Goal: Book appointment/travel/reservation

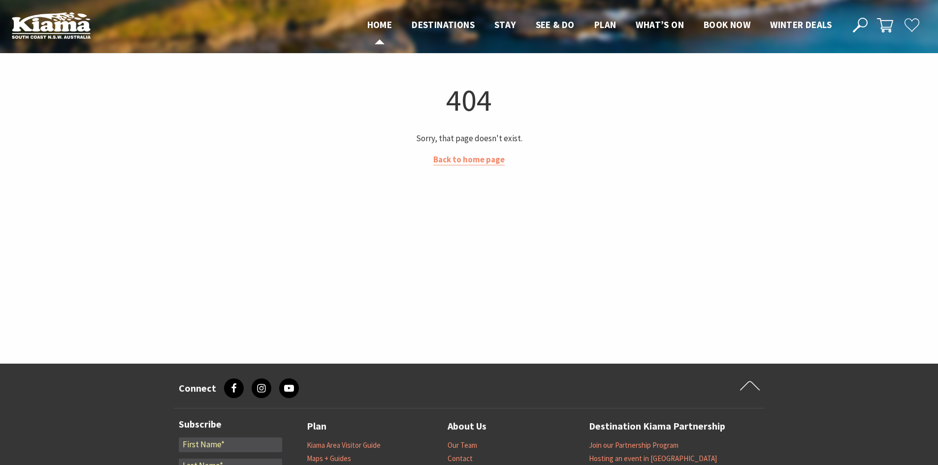
click at [373, 24] on span "Home" at bounding box center [379, 25] width 25 height 12
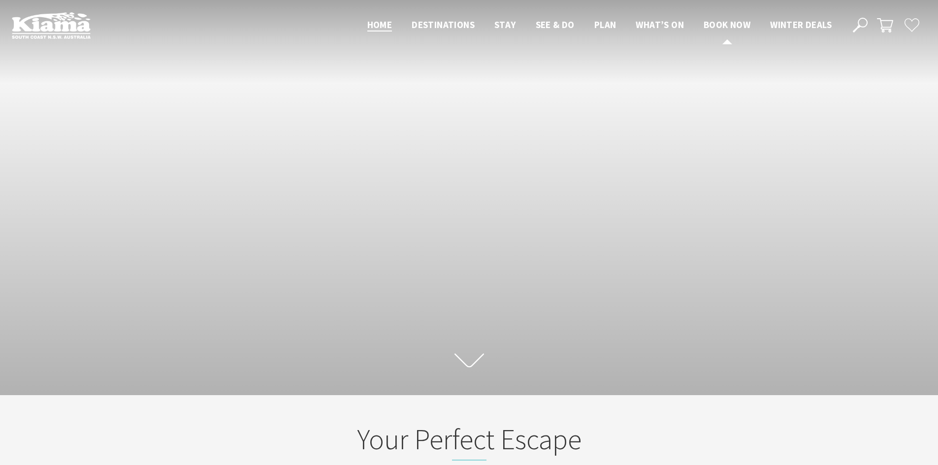
click at [724, 30] on span "Book now" at bounding box center [727, 25] width 47 height 12
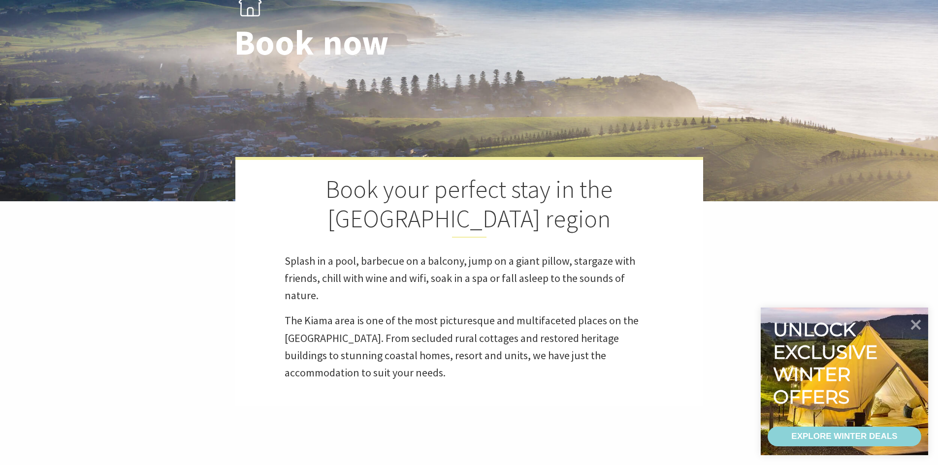
select select "3"
select select "2"
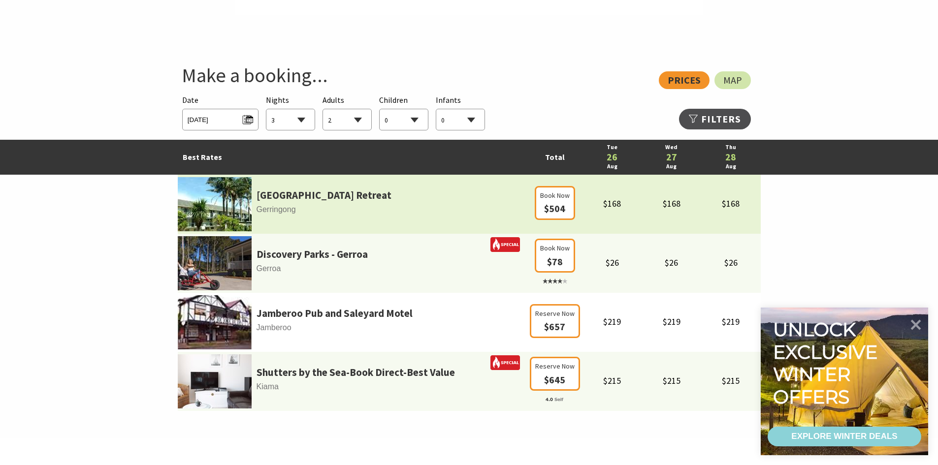
scroll to position [492, 0]
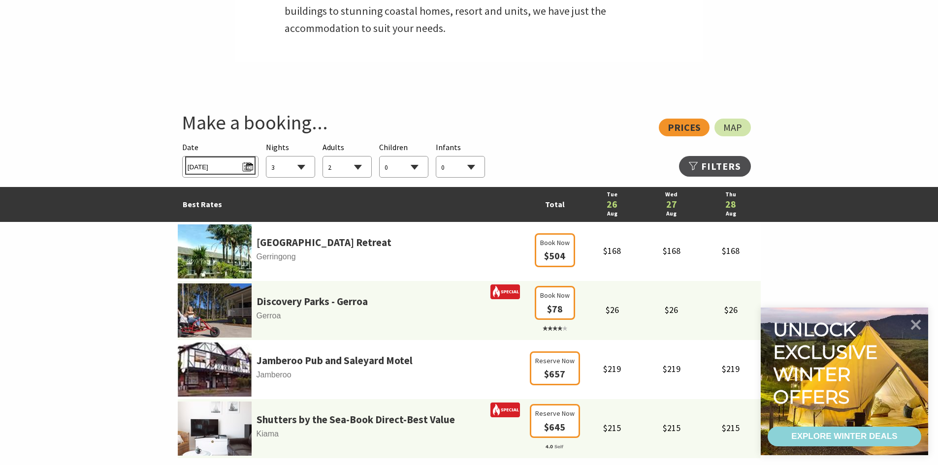
click at [243, 168] on span "Tue 26/08/2025" at bounding box center [220, 165] width 65 height 13
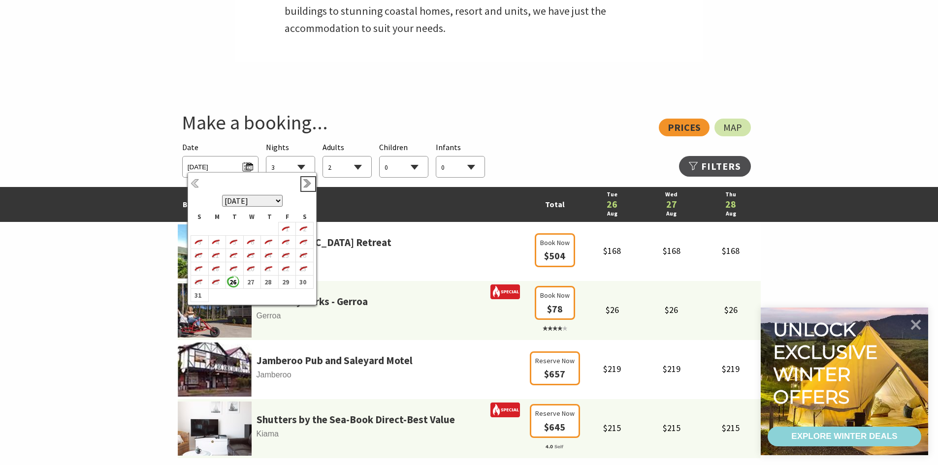
click at [306, 188] on link "Next" at bounding box center [308, 184] width 11 height 11
click at [299, 273] on b "27" at bounding box center [302, 275] width 13 height 13
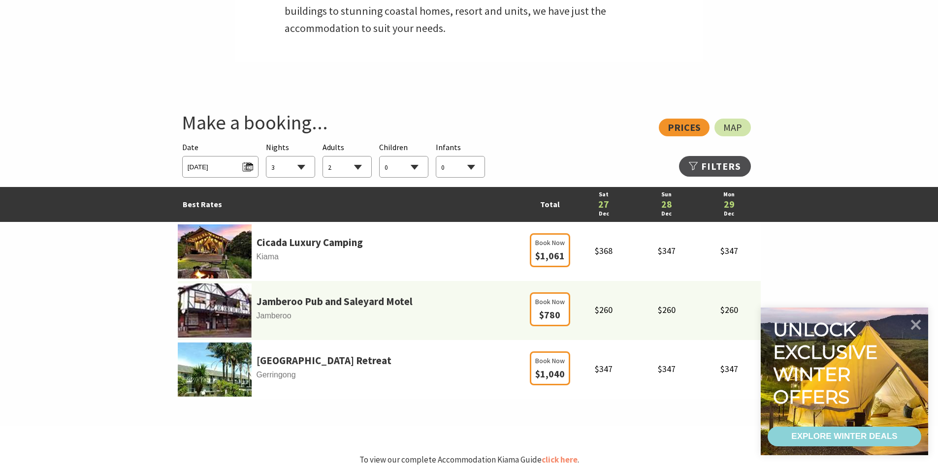
click at [285, 168] on select "1 2 3 4 5 6 7 8 9 10 11 12 13 14 15 16 17 18 19 20 21 22 23 24 25 26 27 28 29 30" at bounding box center [290, 168] width 48 height 22
click at [285, 169] on select "1 2 3 4 5 6 7 8 9 10 11 12 13 14 15 16 17 18 19 20 21 22 23 24 25 26 27 28 29 30" at bounding box center [290, 168] width 48 height 22
click at [385, 167] on select "0 1 2 3 4 5 6 7 8 9 10 11 12 13 14 15 16 17 18 19 20 21 22 23 24 25 26 27 28 29…" at bounding box center [404, 168] width 48 height 22
select select "2"
click at [380, 157] on select "0 1 2 3 4 5 6 7 8 9 10 11 12 13 14 15 16 17 18 19 20 21 22 23 24 25 26 27 28 29…" at bounding box center [404, 168] width 48 height 22
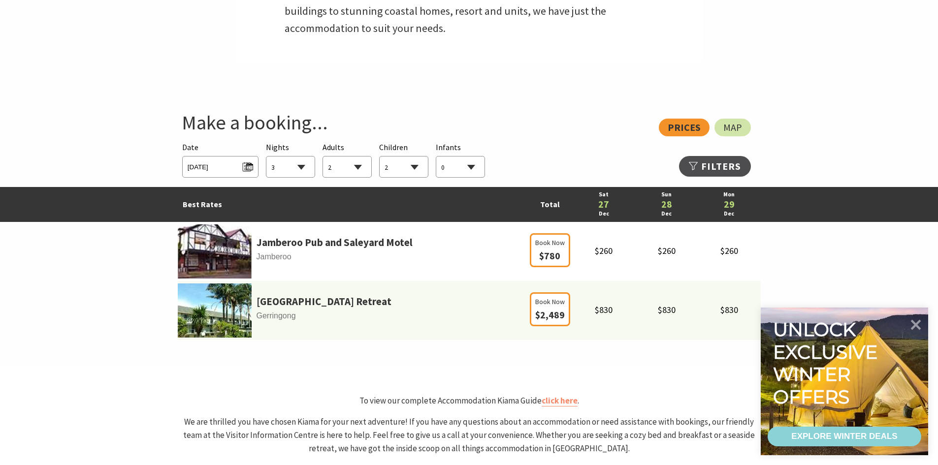
click at [306, 165] on select "1 2 3 4 5 6 7 8 9 10 11 12 13 14 15 16 17 18 19 20 21 22 23 24 25 26 27 28 29 30" at bounding box center [290, 168] width 48 height 22
click at [266, 157] on select "1 2 3 4 5 6 7 8 9 10 11 12 13 14 15 16 17 18 19 20 21 22 23 24 25 26 27 28 29 30" at bounding box center [290, 168] width 48 height 22
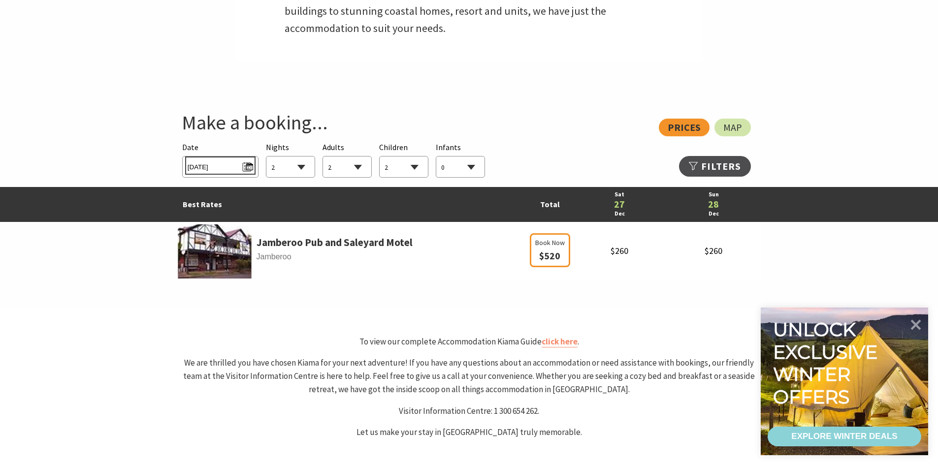
click at [226, 170] on span "Sat 27/12/2025" at bounding box center [220, 165] width 65 height 13
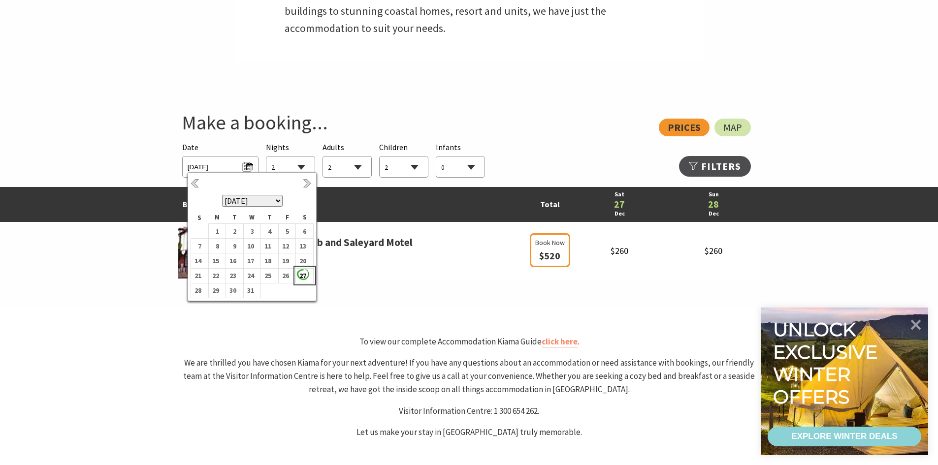
click at [306, 276] on b "27" at bounding box center [302, 275] width 13 height 13
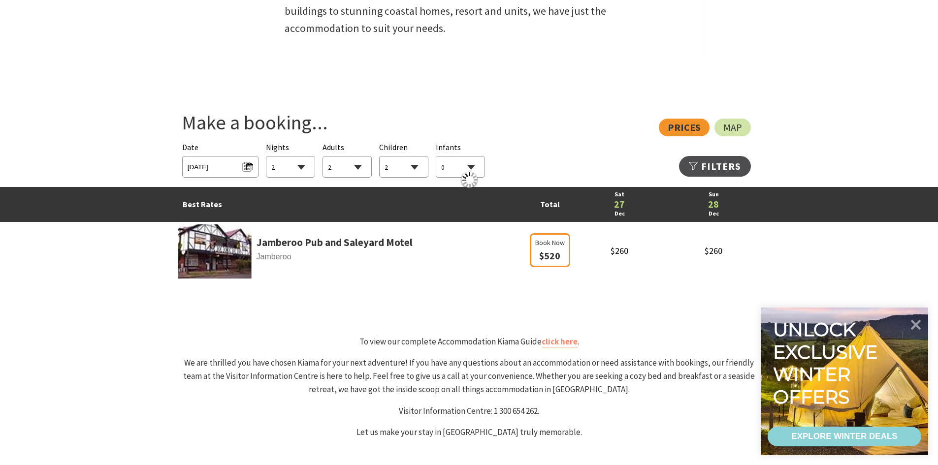
click at [307, 162] on select "1 2 3 4 5 6 7 8 9 10 11 12 13 14 15 16 17 18 19 20 21 22 23 24 25 26 27 28 29 30" at bounding box center [290, 168] width 48 height 22
click at [266, 157] on select "1 2 3 4 5 6 7 8 9 10 11 12 13 14 15 16 17 18 19 20 21 22 23 24 25 26 27 28 29 30" at bounding box center [290, 168] width 48 height 22
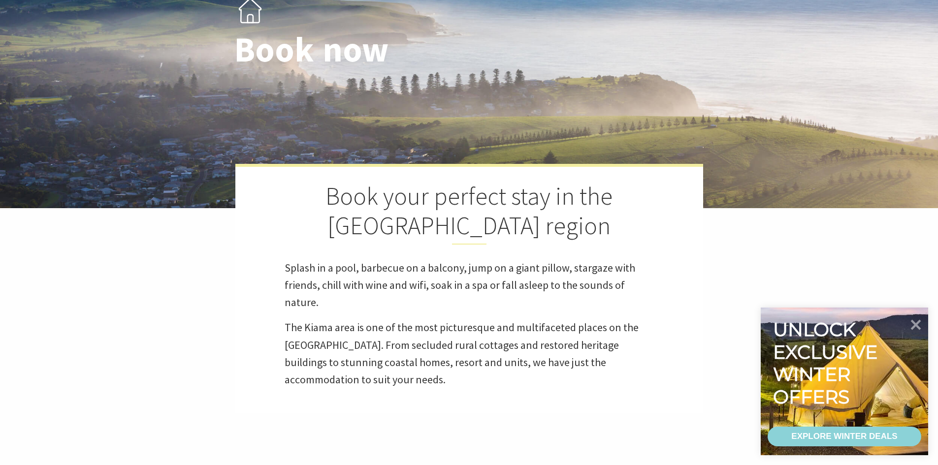
scroll to position [0, 0]
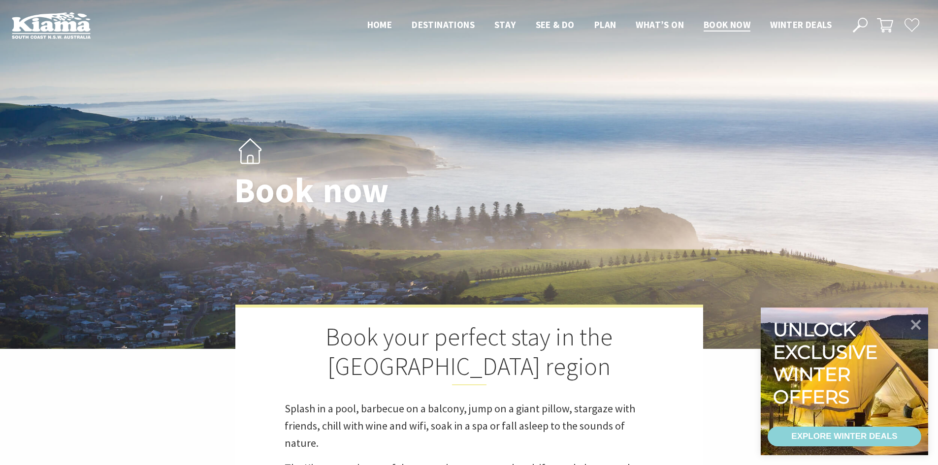
select select "1"
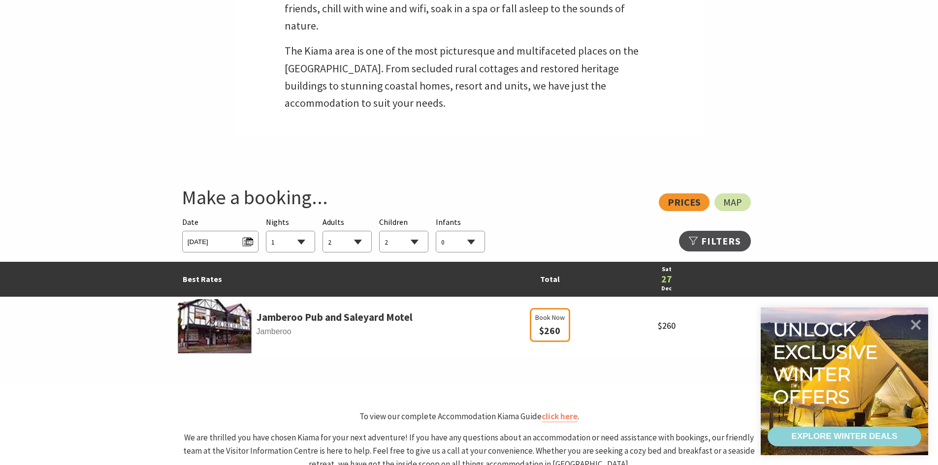
scroll to position [148, 0]
